Goal: Task Accomplishment & Management: Complete application form

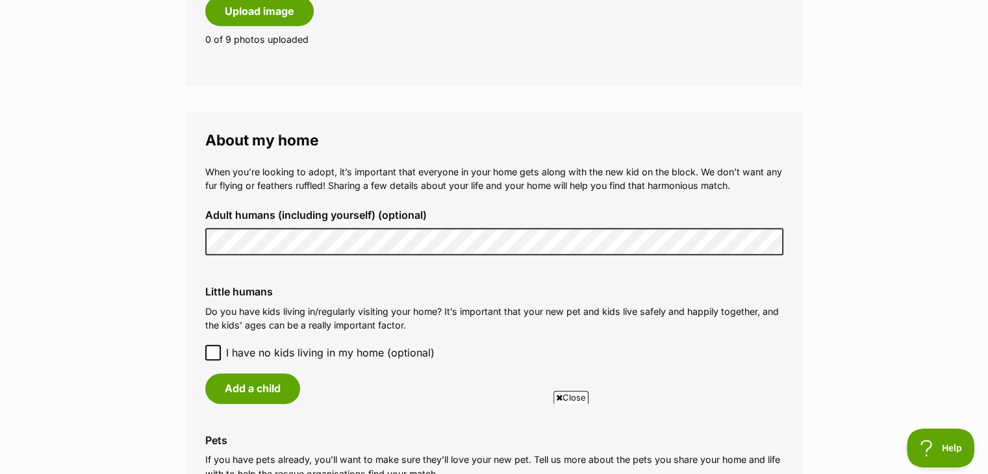
scroll to position [974, 0]
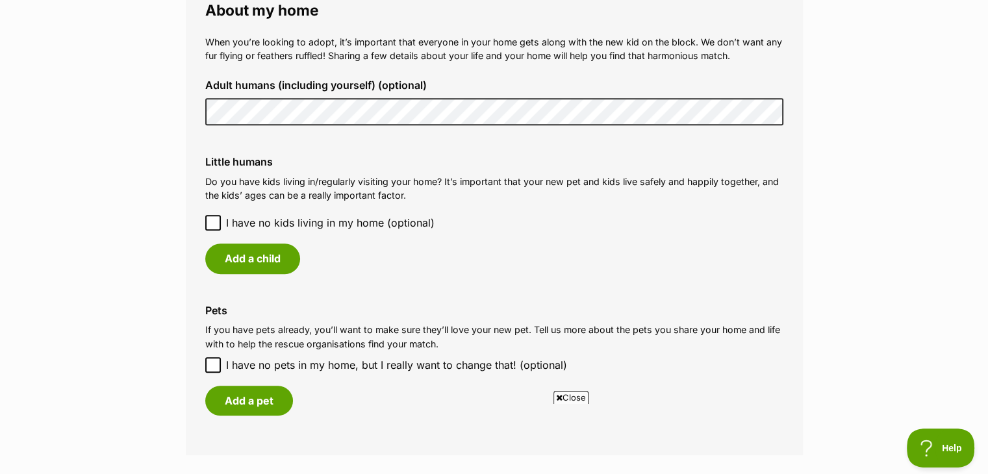
click at [209, 223] on icon at bounding box center [213, 223] width 8 height 6
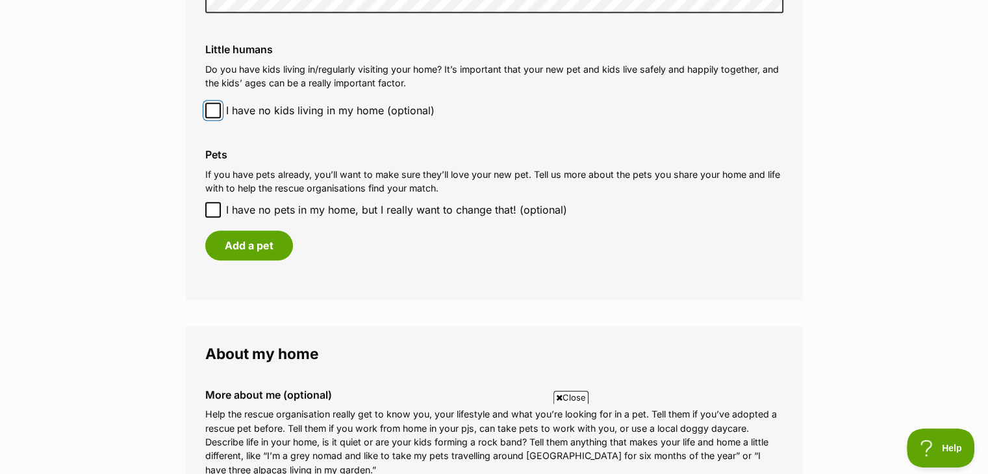
scroll to position [1104, 0]
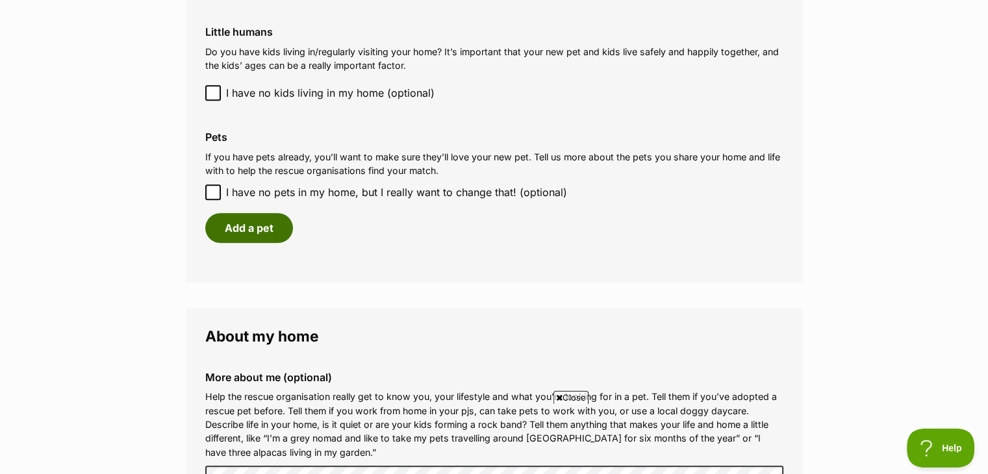
click at [247, 226] on button "Add a pet" at bounding box center [249, 228] width 88 height 30
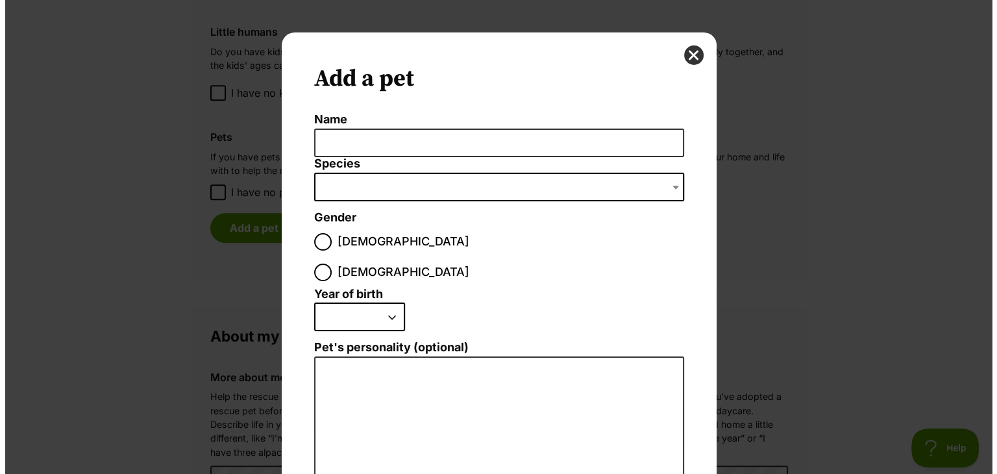
scroll to position [0, 0]
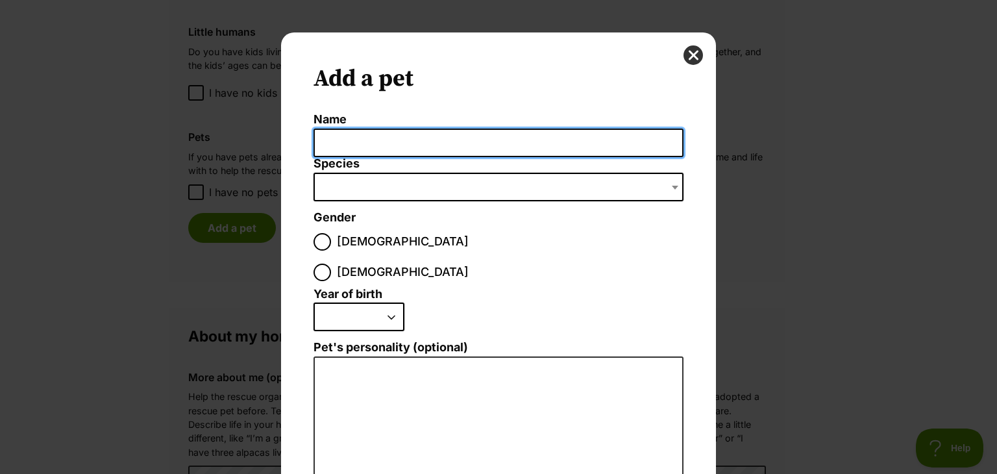
click at [384, 147] on input "Name" at bounding box center [499, 143] width 370 height 29
type input "Dash"
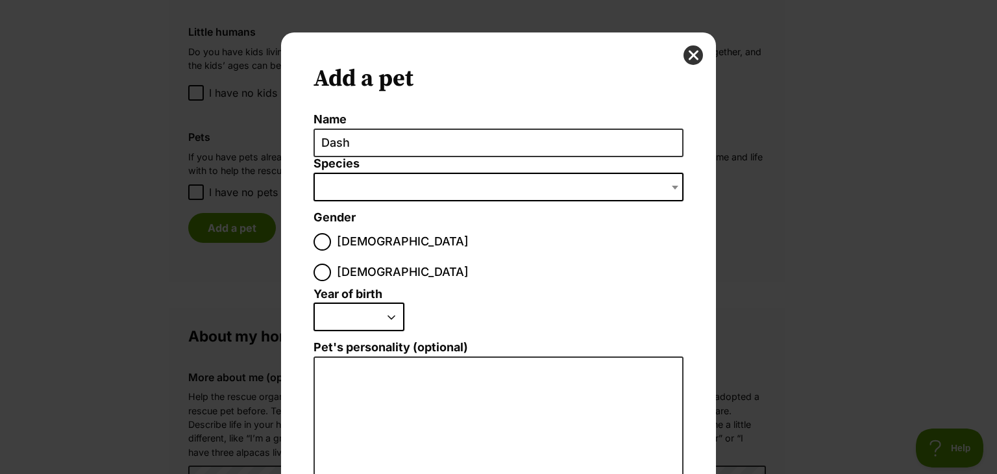
click at [358, 182] on span "Dialog Window - Close (Press escape to close)" at bounding box center [499, 187] width 370 height 29
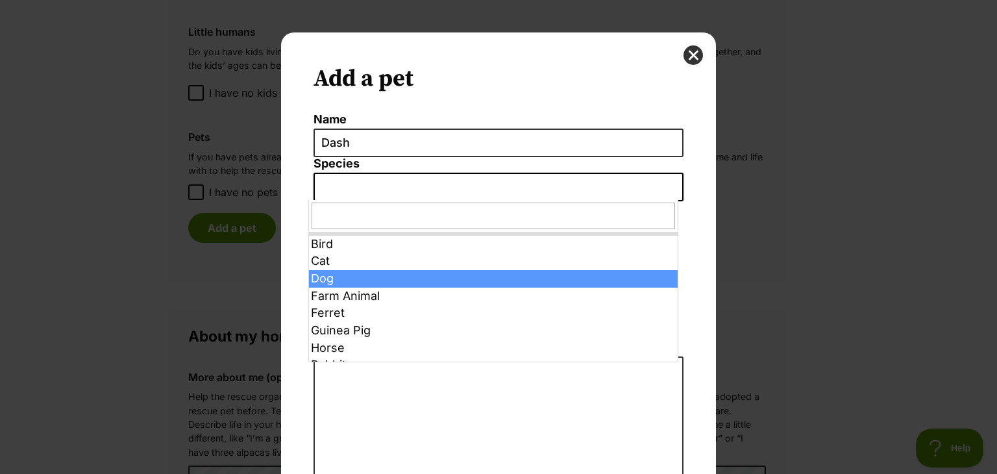
select select "1"
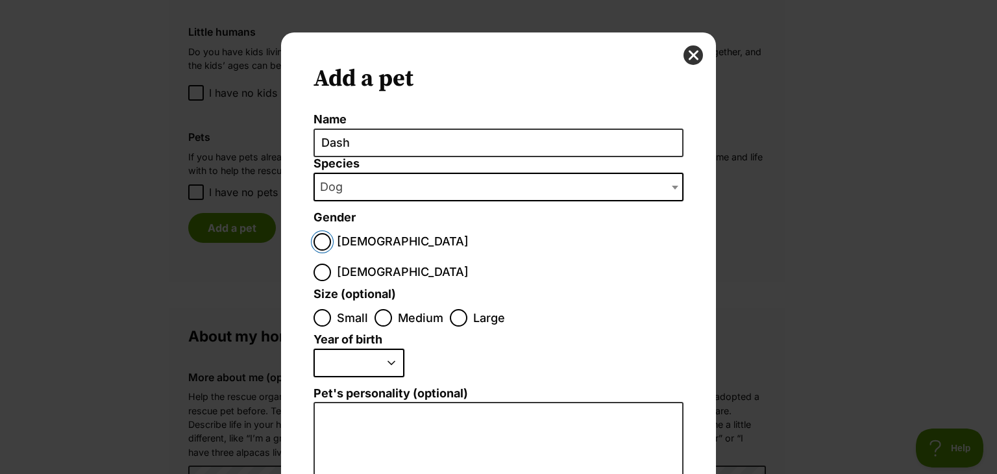
click at [319, 237] on input "[DEMOGRAPHIC_DATA]" at bounding box center [323, 242] width 18 height 18
radio input "true"
click at [454, 309] on input "Large" at bounding box center [459, 318] width 18 height 18
radio input "true"
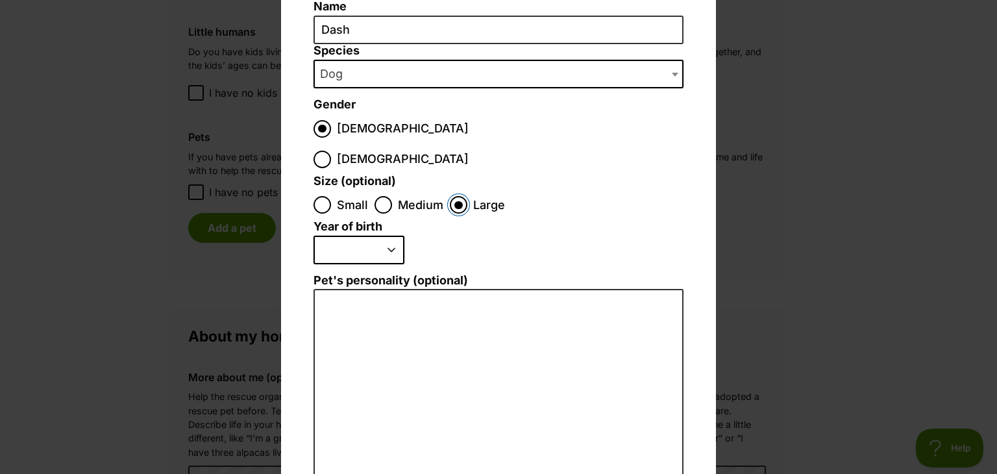
scroll to position [130, 0]
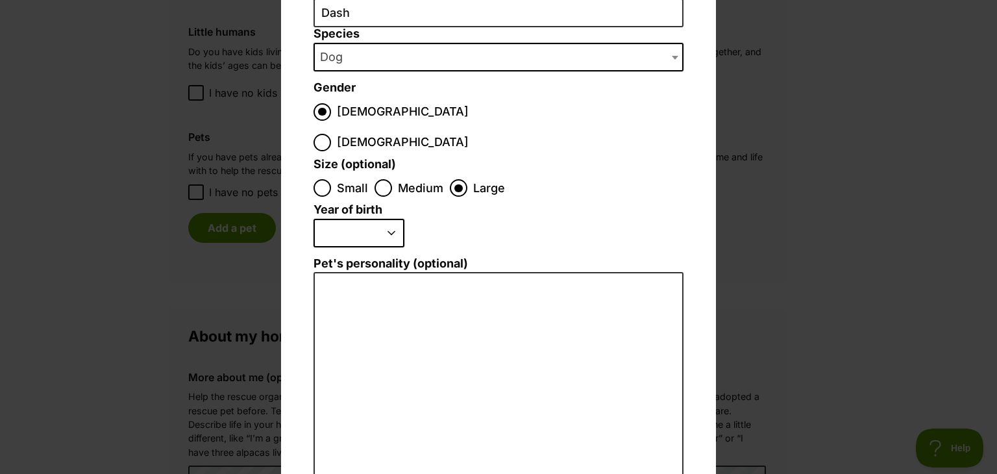
click at [390, 219] on select "2025 2024 2023 2022 2021 2020 2019 2018 2017 2016 2015 2014 2013 2012 2011 2010…" at bounding box center [359, 233] width 91 height 29
select select "2017"
click at [314, 219] on select "2025 2024 2023 2022 2021 2020 2019 2018 2017 2016 2015 2014 2013 2012 2011 2010…" at bounding box center [359, 233] width 91 height 29
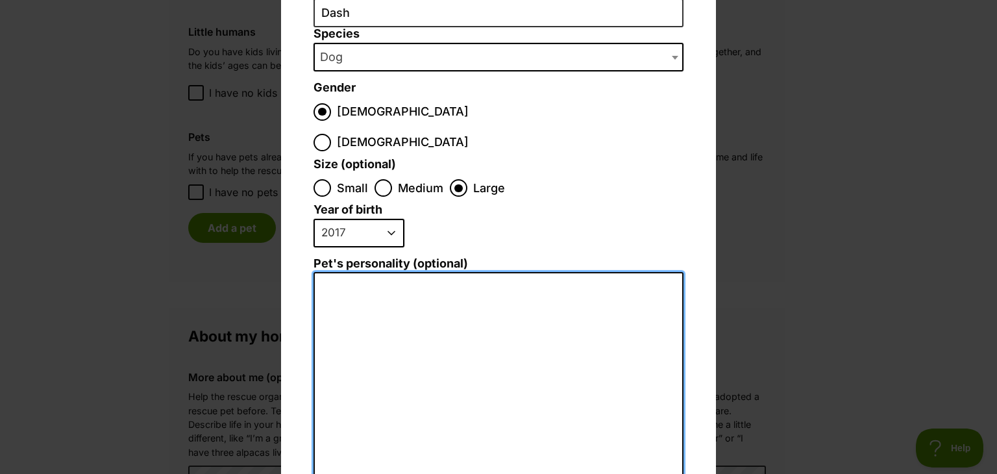
click at [359, 272] on textarea "Pet's personality (optional)" at bounding box center [499, 414] width 370 height 284
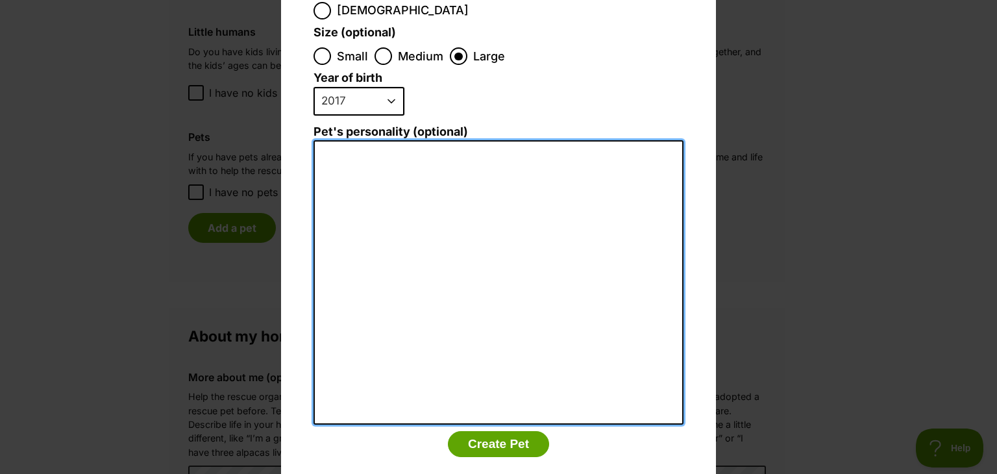
scroll to position [265, 0]
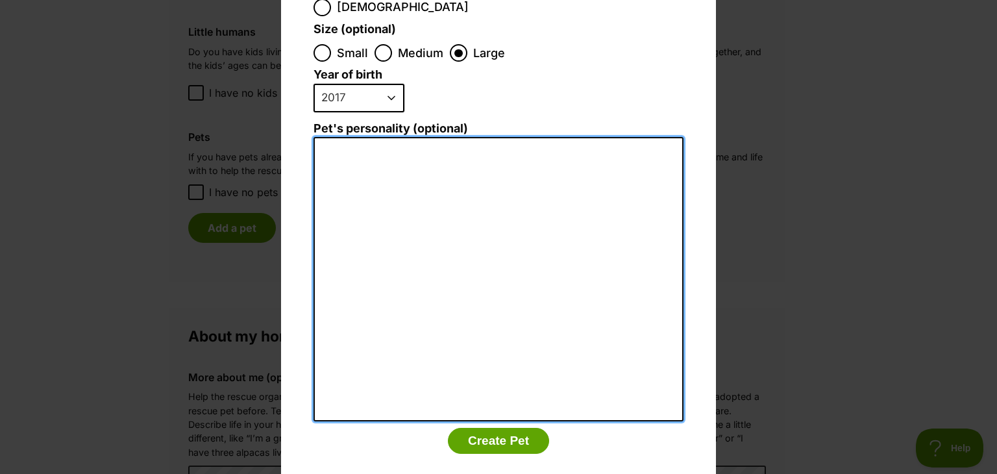
click at [353, 138] on textarea "Pet's personality (optional)" at bounding box center [499, 279] width 370 height 284
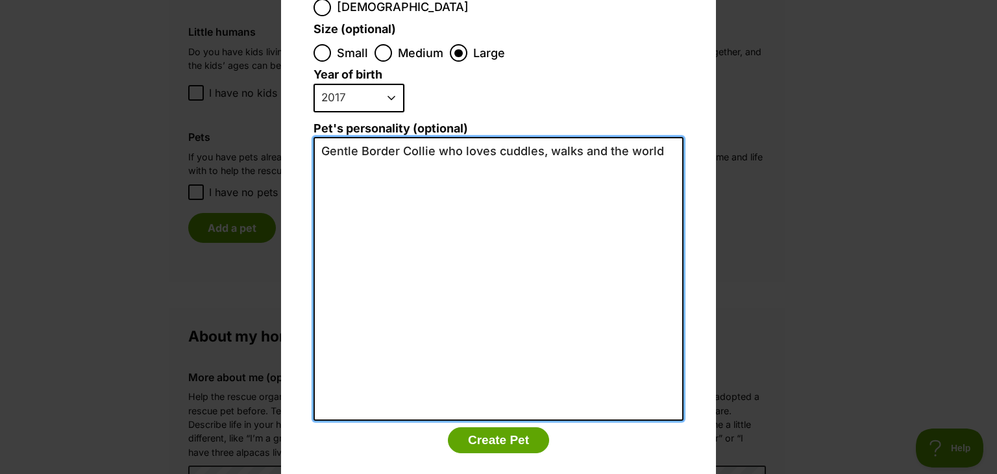
click at [656, 137] on textarea "Gentle Border Collie who loves cuddles, walks and the world" at bounding box center [499, 279] width 370 height 284
type textarea "Gentle Border Collie who loves cuddles, walks and the world, beach walks with h…"
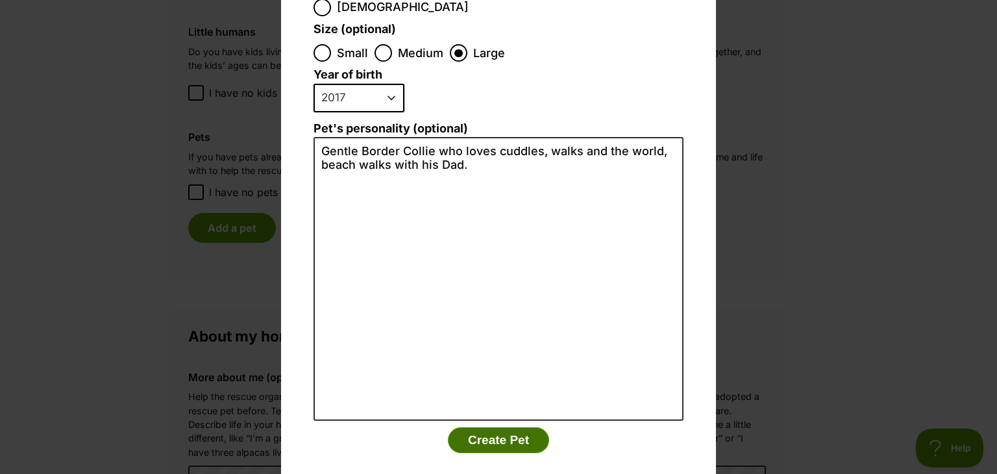
click at [504, 427] on button "Create Pet" at bounding box center [498, 440] width 101 height 26
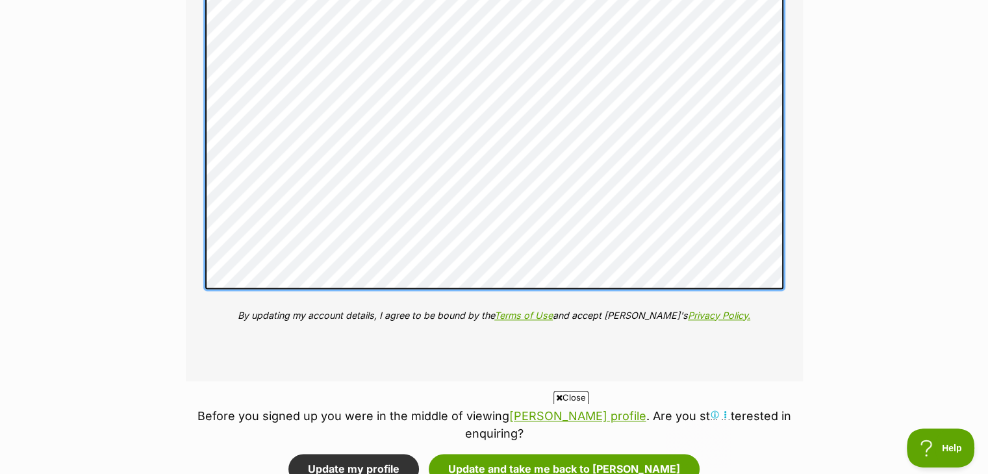
scroll to position [1797, 0]
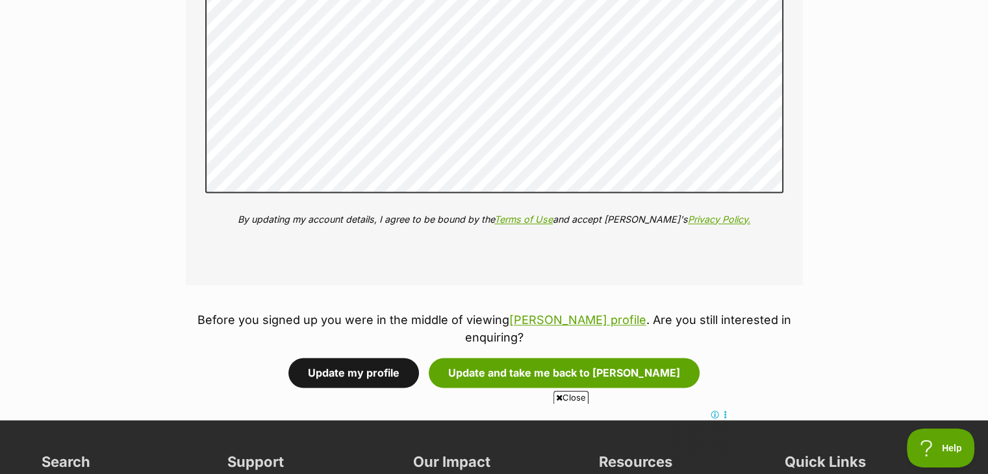
click at [375, 358] on button "Update my profile" at bounding box center [353, 373] width 131 height 30
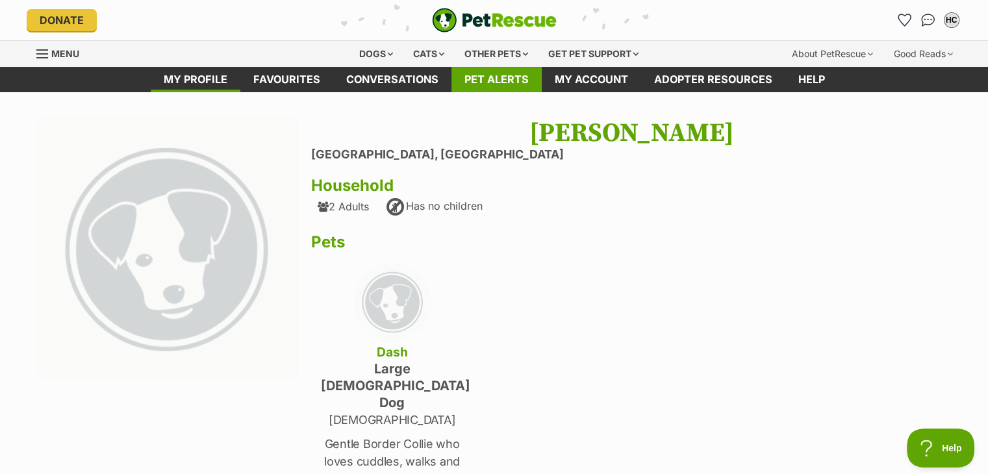
click at [509, 74] on link "Pet alerts" at bounding box center [496, 79] width 90 height 25
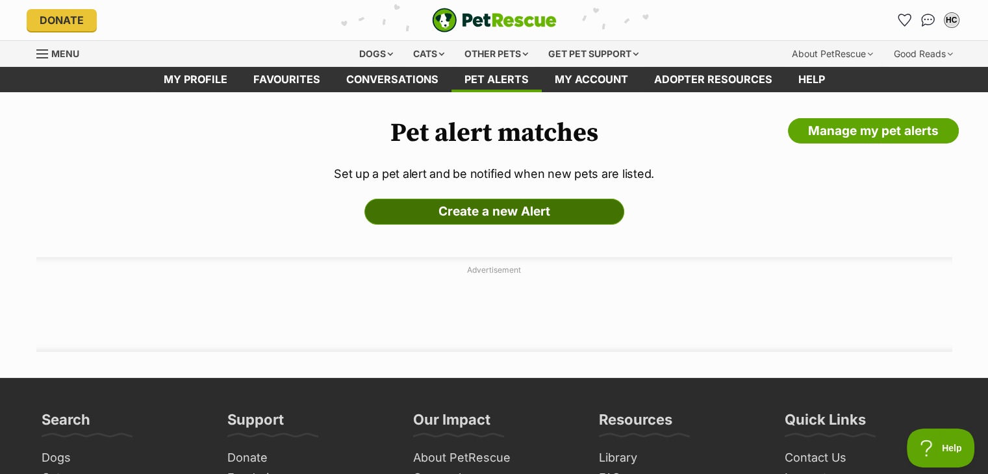
click at [493, 214] on link "Create a new Alert" at bounding box center [494, 212] width 260 height 26
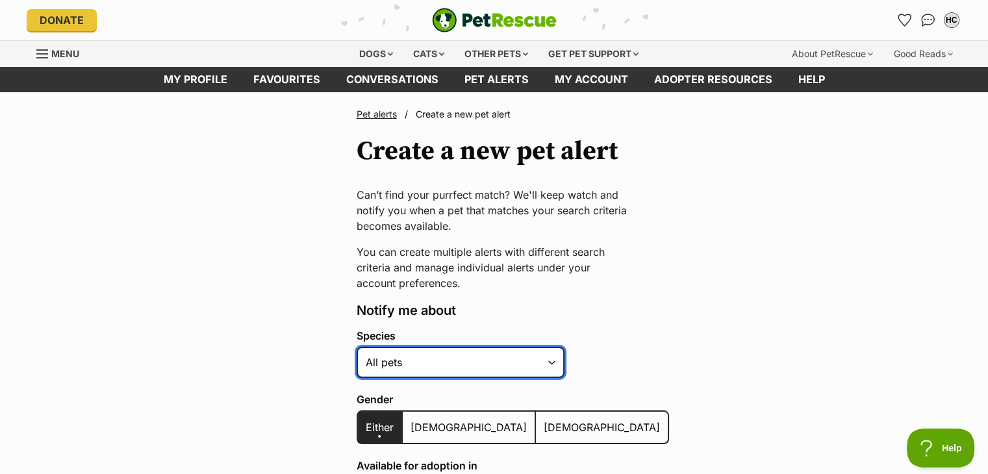
click at [556, 361] on select "Alpaca Bird Cat Chicken Cow Dog Donkey Duck Ferret Fish Goat Goose Guinea Fowl …" at bounding box center [460, 362] width 208 height 31
select select "1"
click at [356, 347] on select "Alpaca Bird Cat Chicken Cow Dog Donkey Duck Ferret Fish Goat Goose Guinea Fowl …" at bounding box center [460, 362] width 208 height 31
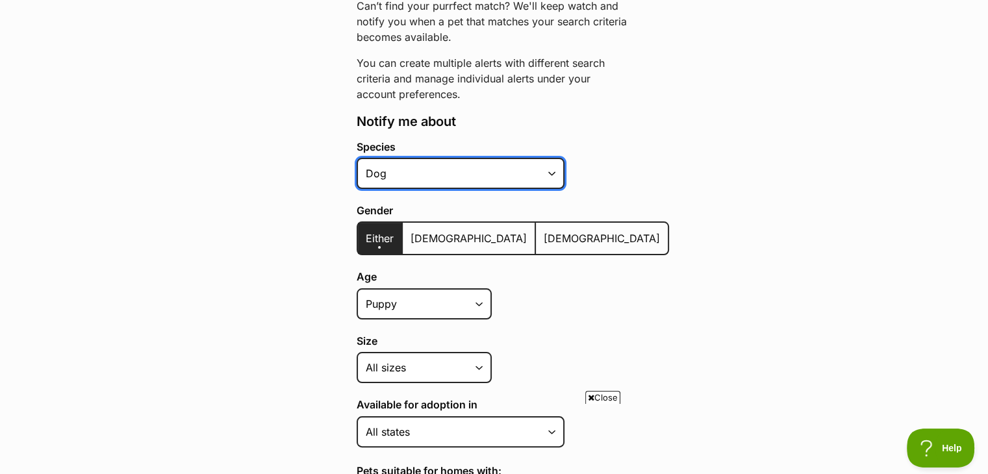
scroll to position [195, 0]
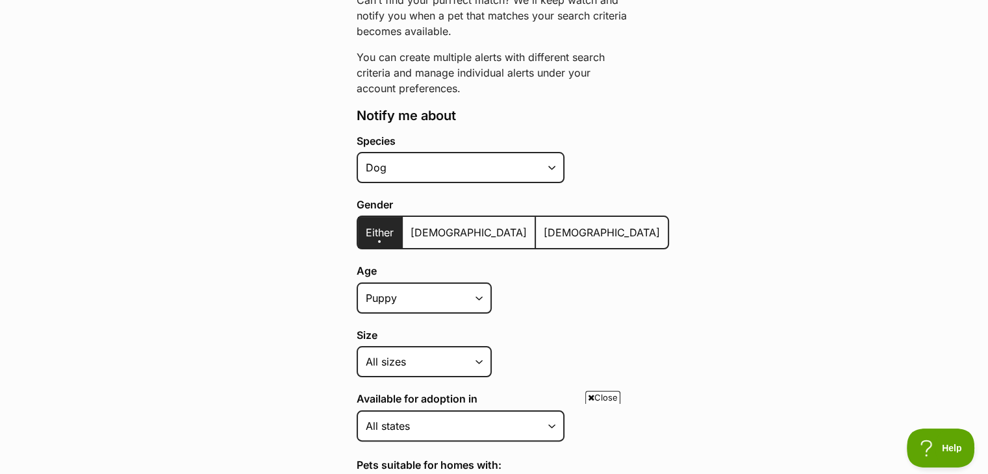
click at [543, 230] on span "[DEMOGRAPHIC_DATA]" at bounding box center [601, 232] width 116 height 13
click at [543, 225] on input "[DEMOGRAPHIC_DATA]" at bounding box center [543, 224] width 0 height 1
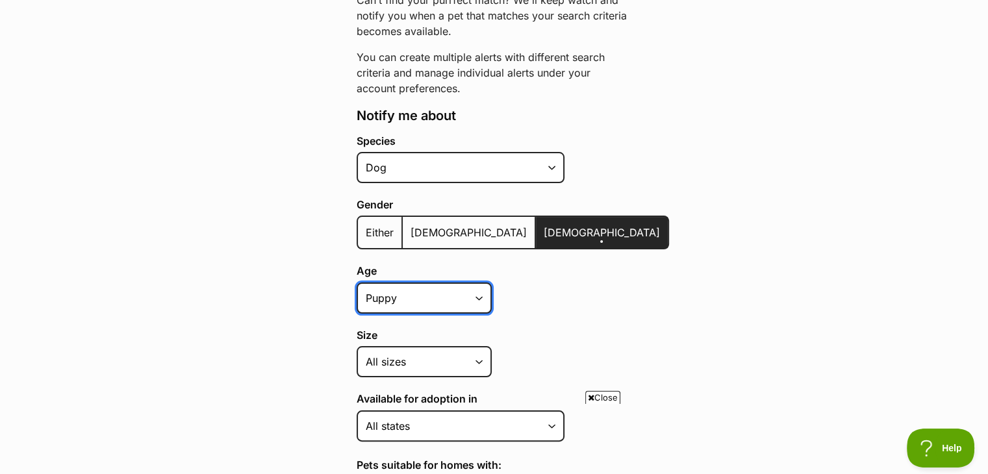
click at [483, 297] on select "Puppy Adult Senior All ages" at bounding box center [423, 297] width 135 height 31
click at [356, 282] on select "Puppy Adult Senior All ages" at bounding box center [423, 297] width 135 height 31
click at [485, 289] on select "Puppy Adult Senior All ages" at bounding box center [423, 297] width 135 height 31
select select "adult"
click at [356, 282] on select "Puppy Adult Senior All ages" at bounding box center [423, 297] width 135 height 31
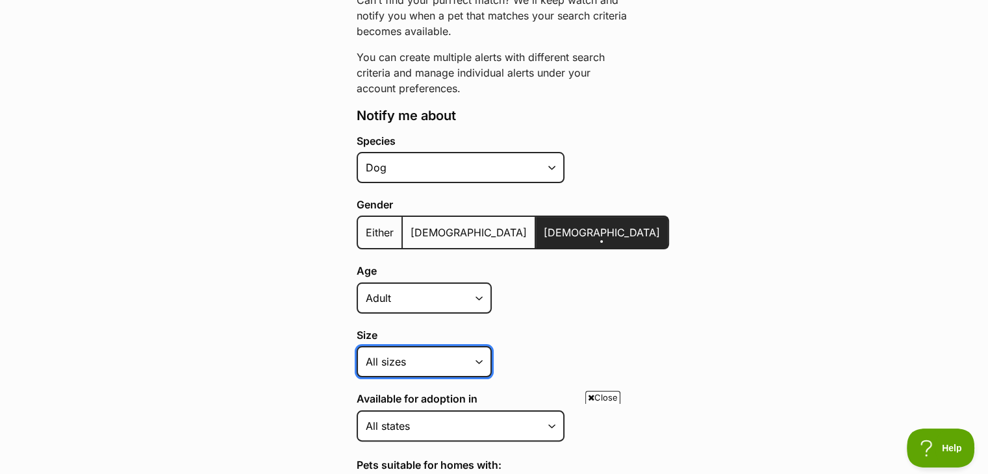
click at [478, 358] on select "Small Medium Large All sizes" at bounding box center [423, 361] width 135 height 31
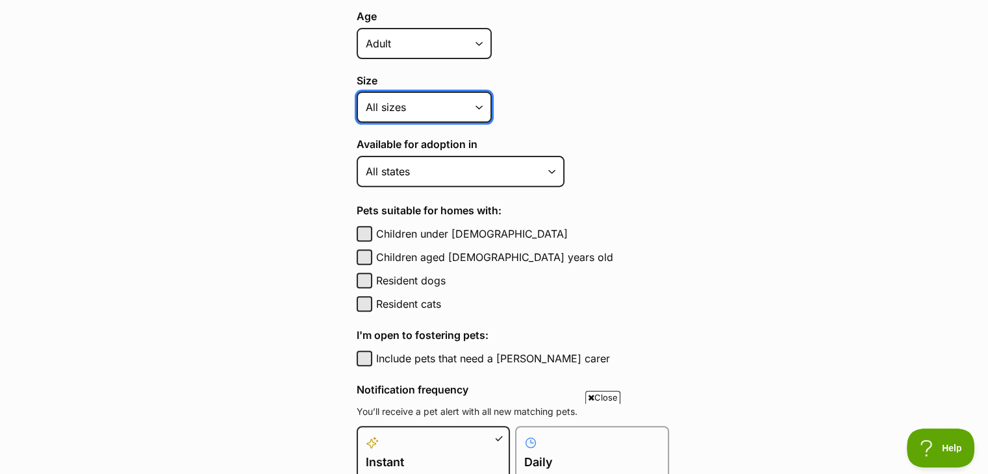
scroll to position [454, 0]
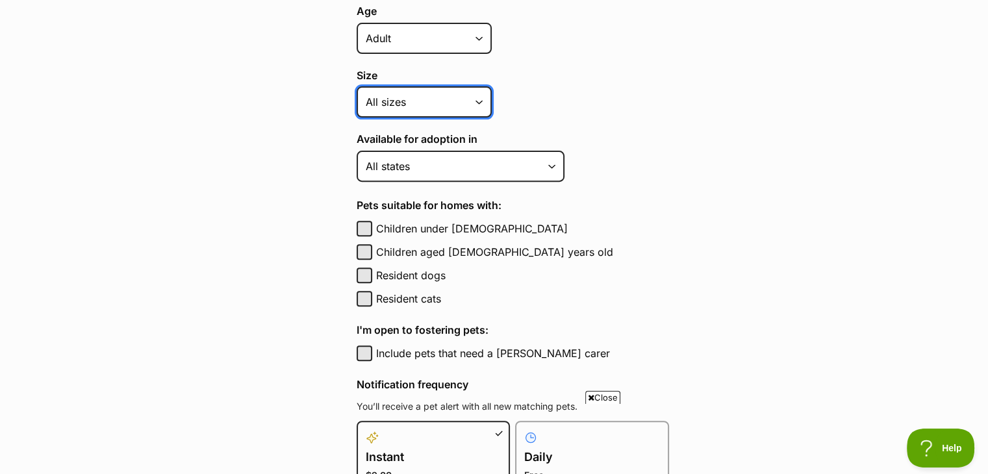
click at [479, 99] on select "Small Medium Large All sizes" at bounding box center [423, 101] width 135 height 31
select select "large"
click at [356, 86] on select "Small Medium Large All sizes" at bounding box center [423, 101] width 135 height 31
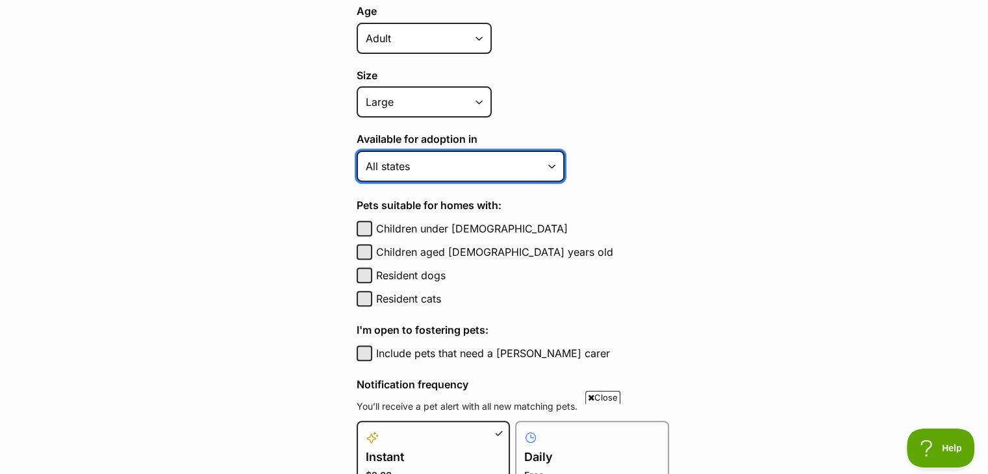
click at [551, 164] on select "[GEOGRAPHIC_DATA] [GEOGRAPHIC_DATA] [GEOGRAPHIC_DATA] [GEOGRAPHIC_DATA] [GEOGRA…" at bounding box center [460, 166] width 208 height 31
select select "3"
click at [356, 151] on select "[GEOGRAPHIC_DATA] [GEOGRAPHIC_DATA] [GEOGRAPHIC_DATA] [GEOGRAPHIC_DATA] [GEOGRA…" at bounding box center [460, 166] width 208 height 31
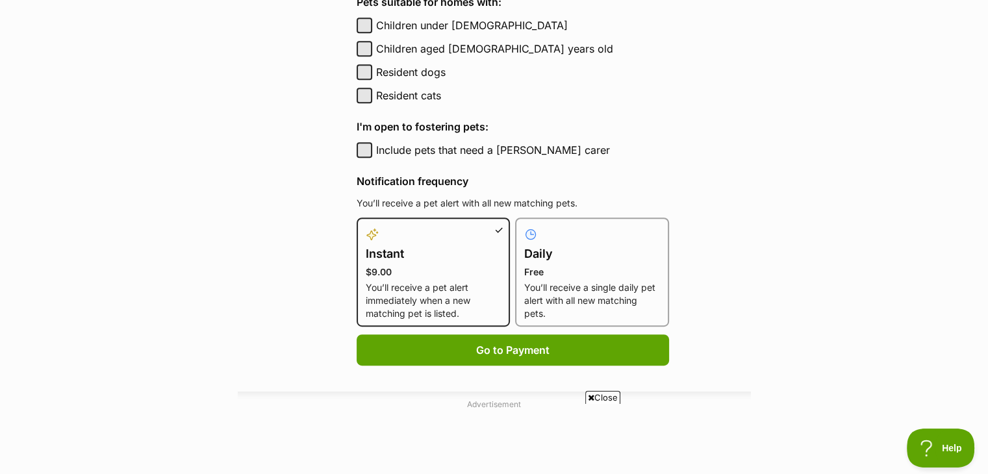
scroll to position [714, 0]
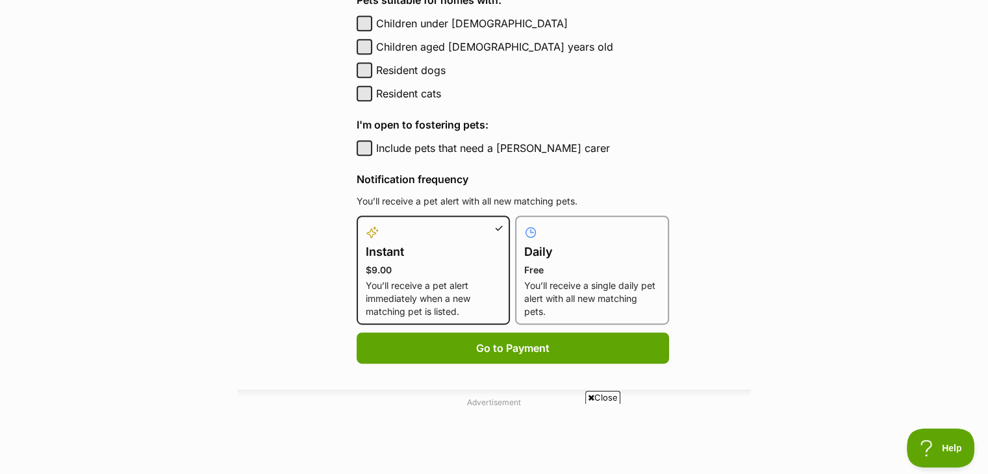
click at [541, 255] on h4 "Daily" at bounding box center [592, 252] width 136 height 18
click at [523, 224] on input "Daily Free You’ll receive a single daily pet alert with all new matching pets." at bounding box center [523, 223] width 1 height 1
radio input "true"
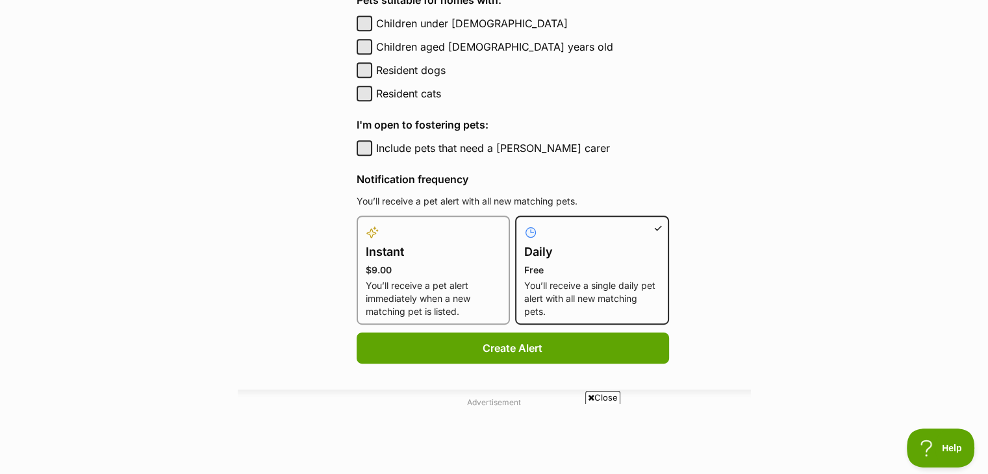
click at [597, 396] on span "Close" at bounding box center [602, 397] width 35 height 13
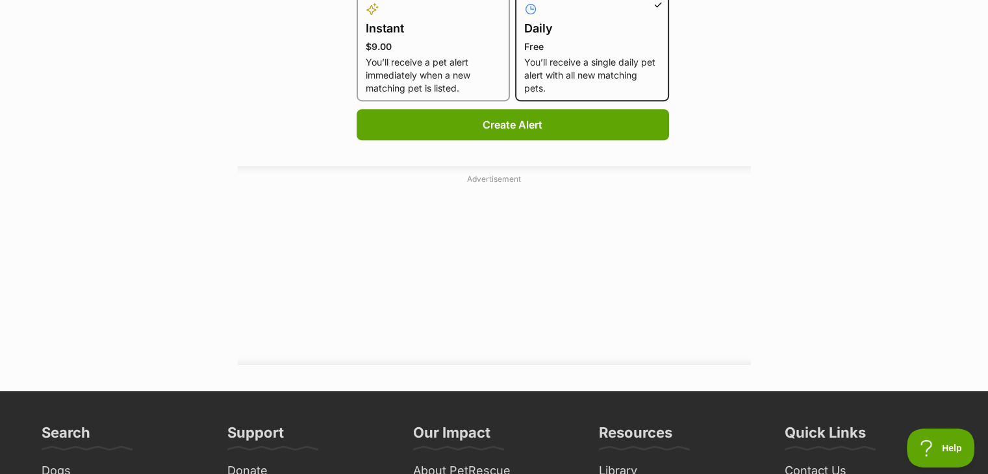
scroll to position [974, 0]
